Goal: Find specific page/section: Find specific page/section

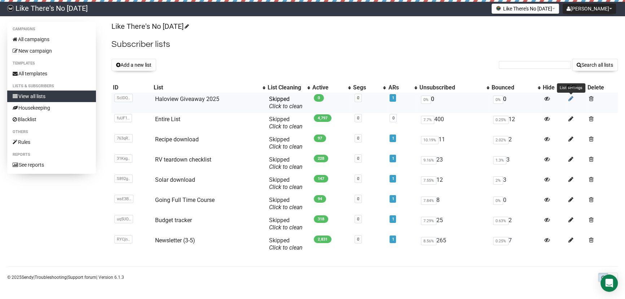
click at [569, 98] on icon at bounding box center [571, 99] width 5 height 6
click at [179, 117] on link "Entire List" at bounding box center [167, 119] width 25 height 7
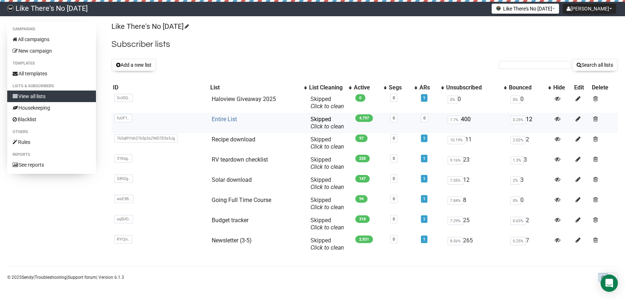
click at [223, 121] on link "Entire List" at bounding box center [224, 119] width 25 height 7
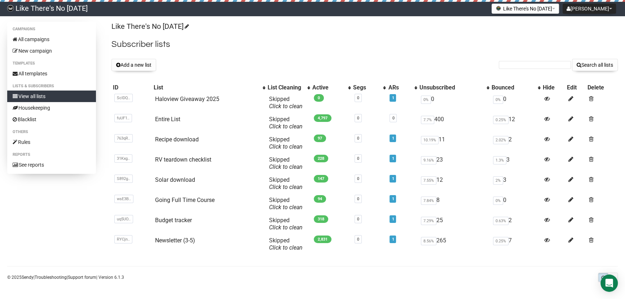
click at [42, 97] on link "View all lists" at bounding box center [51, 97] width 89 height 12
click at [288, 52] on div "Like There's No Tomorrow Subscriber lists Add a new list Search all lists List …" at bounding box center [365, 141] width 507 height 238
click at [512, 66] on input "text" at bounding box center [535, 65] width 72 height 8
type input "d"
type input "darlene"
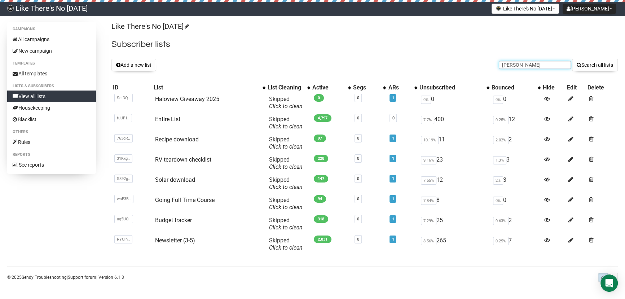
click at [572, 59] on button "Search all lists" at bounding box center [595, 65] width 46 height 12
click at [181, 100] on link "Haloview Giveaway 2025" at bounding box center [187, 99] width 64 height 7
click at [183, 102] on link "Haloview Giveaway 2025" at bounding box center [187, 99] width 64 height 7
click at [526, 70] on form "Search all lists" at bounding box center [558, 65] width 119 height 12
click at [526, 68] on input "text" at bounding box center [535, 65] width 72 height 8
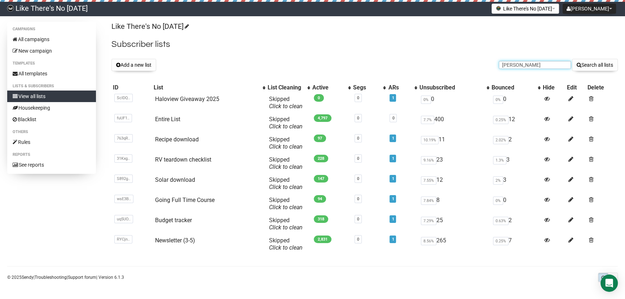
type input "darlene"
click at [572, 59] on button "Search all lists" at bounding box center [595, 65] width 46 height 12
click at [179, 97] on link "Haloview Giveaway 2025" at bounding box center [187, 99] width 64 height 7
